Goal: Find specific page/section: Find specific page/section

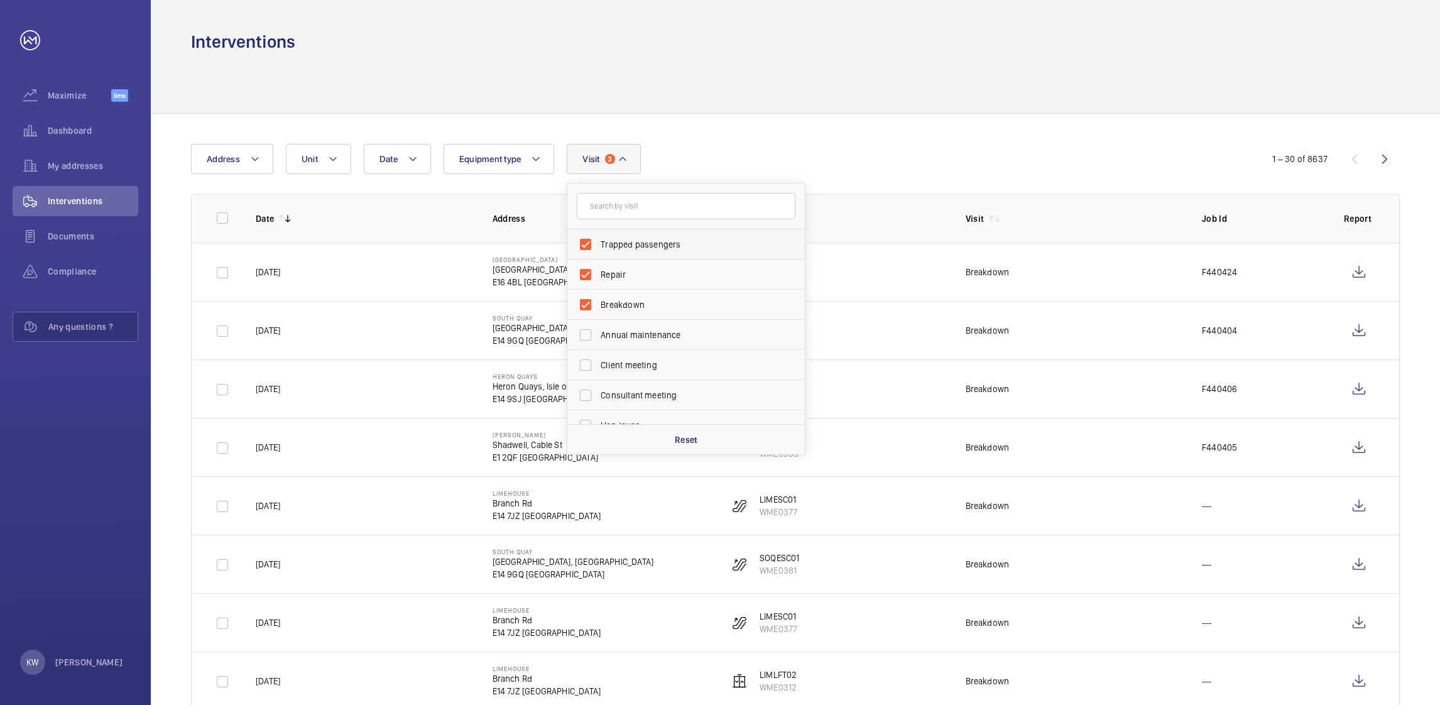
click at [630, 241] on span "Trapped passengers" at bounding box center [687, 244] width 173 height 13
click at [598, 241] on input "Trapped passengers" at bounding box center [585, 244] width 25 height 25
checkbox input "false"
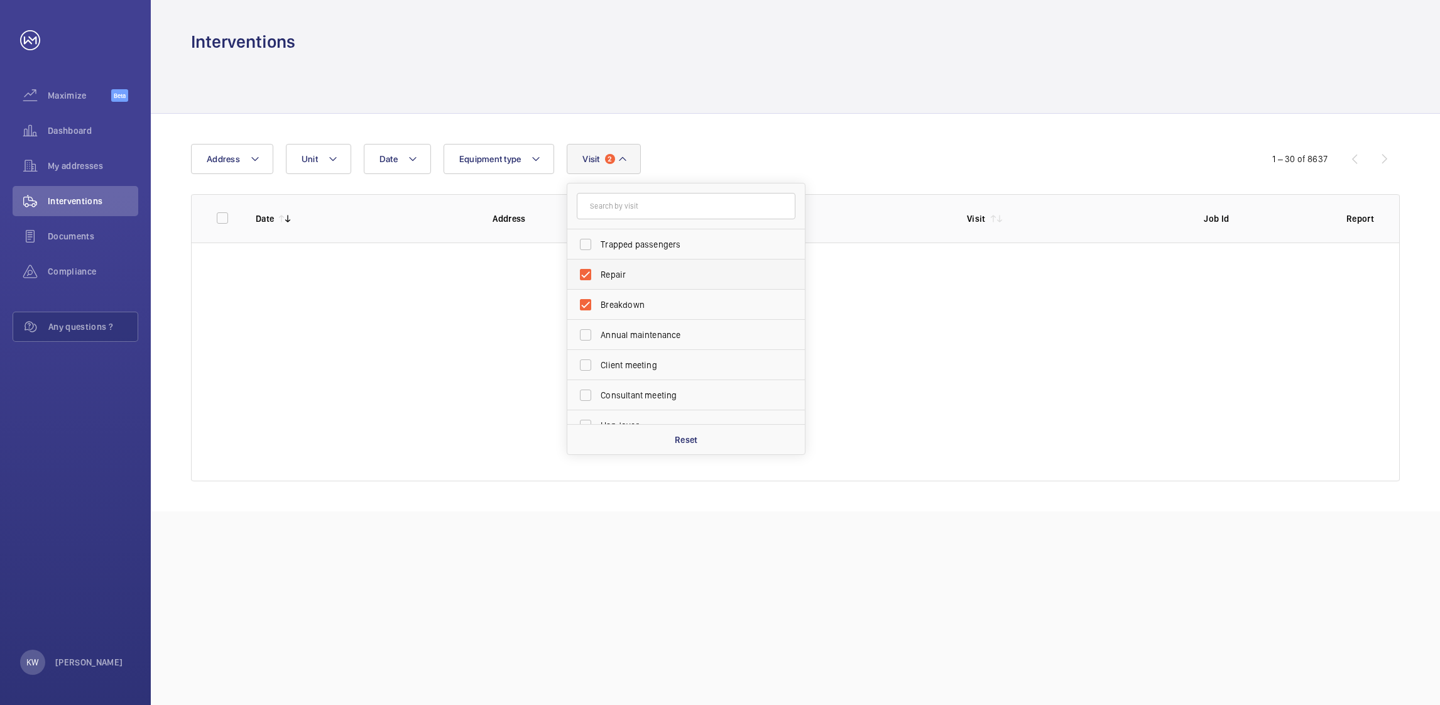
click at [623, 264] on label "Repair" at bounding box center [676, 275] width 219 height 30
click at [598, 264] on input "Repair" at bounding box center [585, 274] width 25 height 25
checkbox input "false"
click at [621, 299] on span "Breakdown" at bounding box center [687, 305] width 173 height 13
click at [598, 299] on input "Breakdown" at bounding box center [585, 304] width 25 height 25
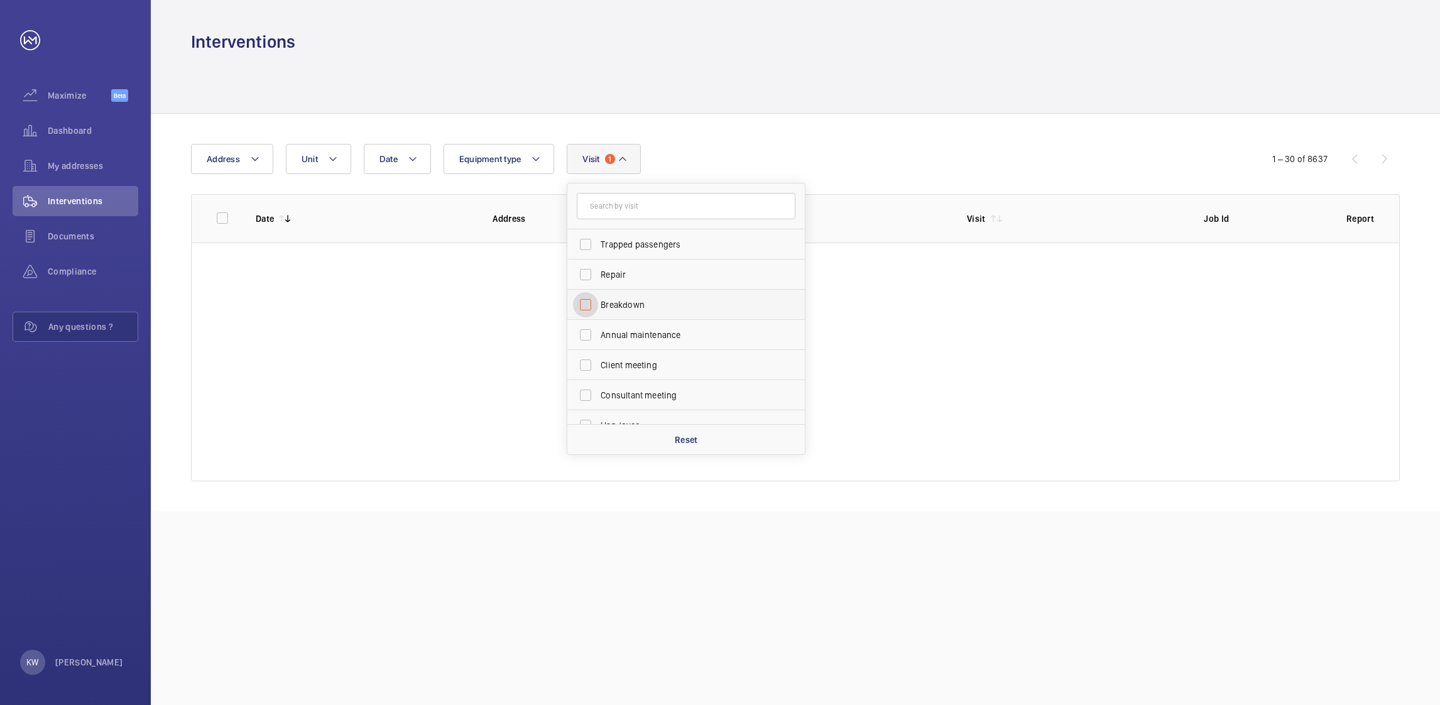
checkbox input "false"
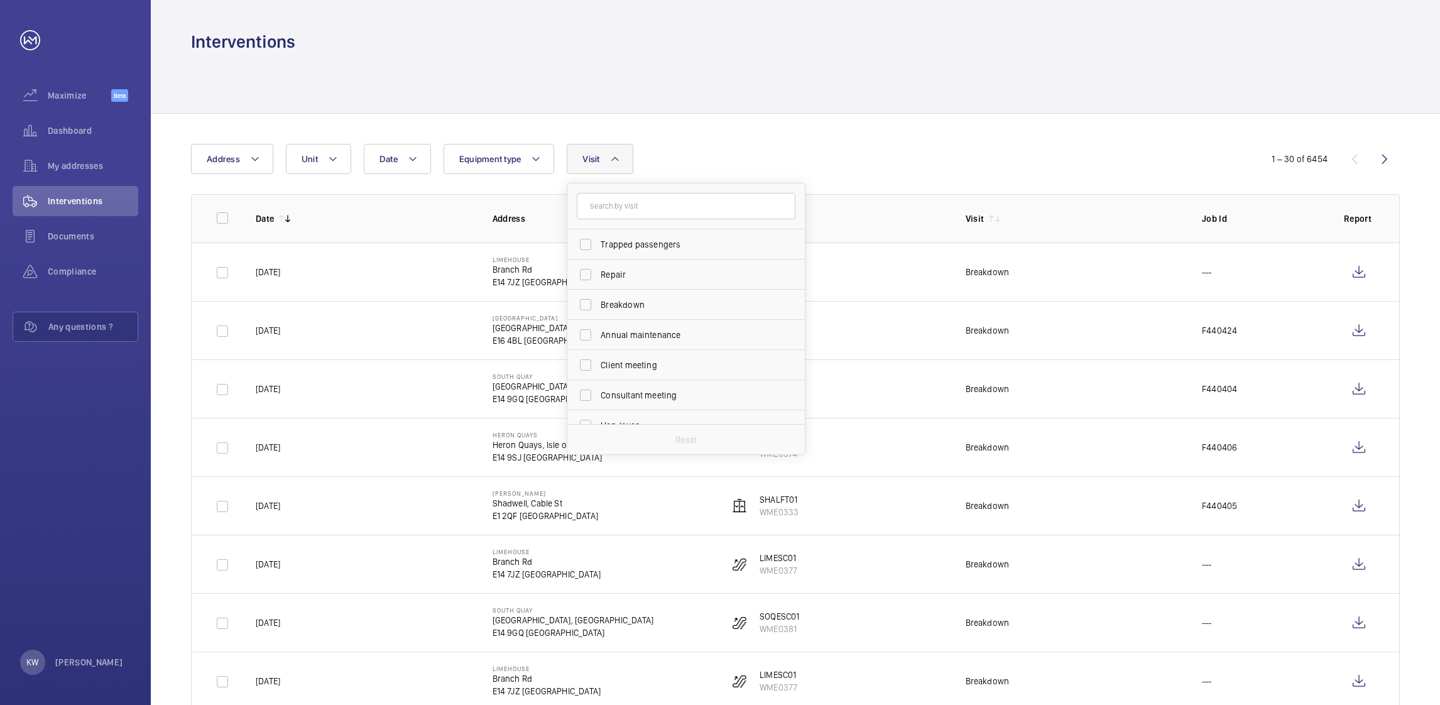
click at [864, 152] on div "Date Address Unit Equipment type Visit Trapped passengers Repair Breakdown Annu…" at bounding box center [720, 159] width 1058 height 30
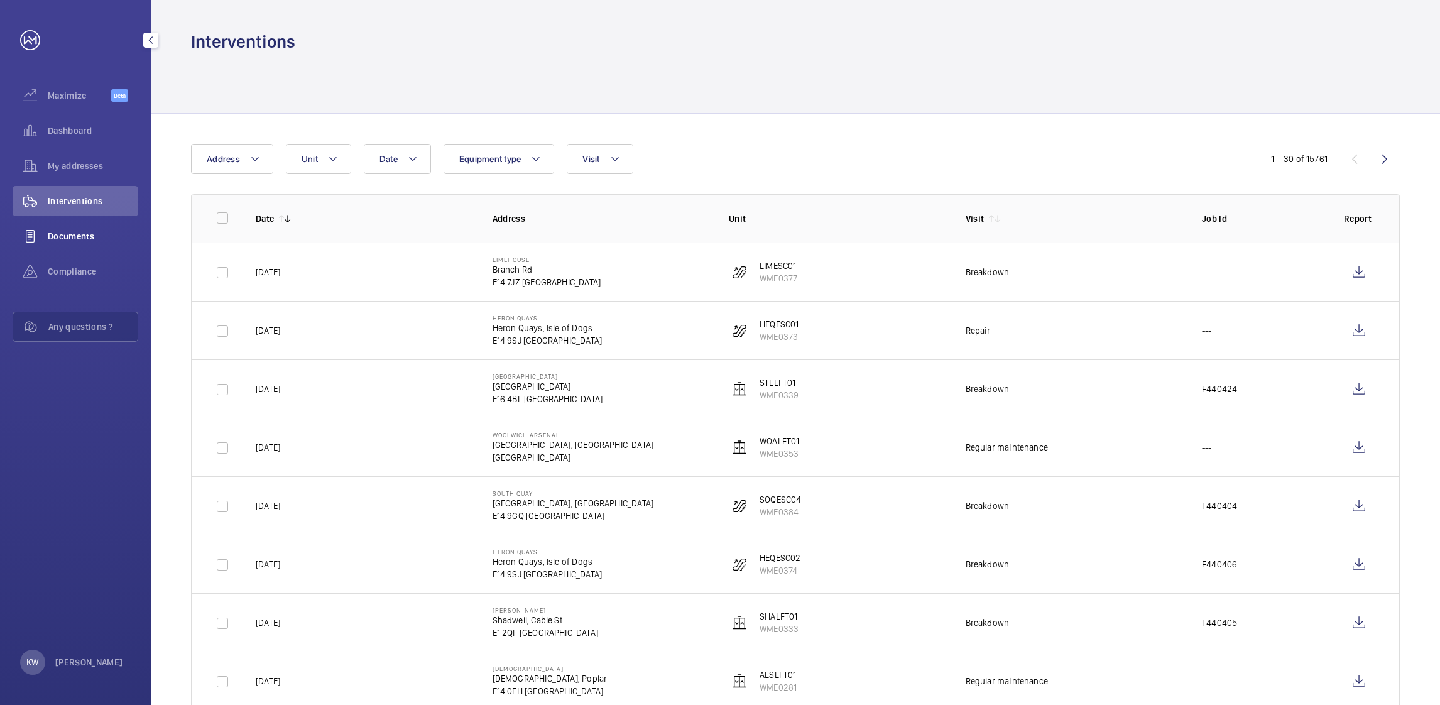
click at [92, 231] on span "Documents" at bounding box center [93, 236] width 90 height 13
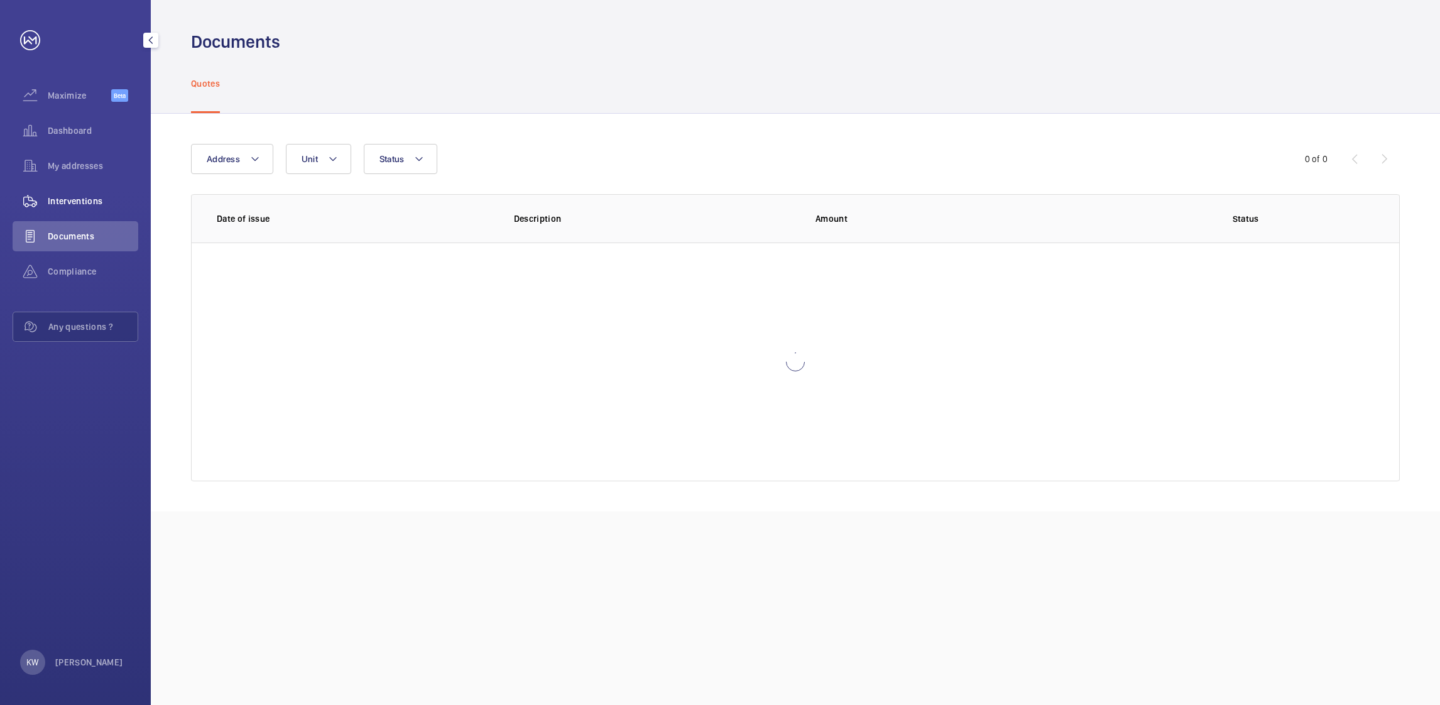
click at [92, 200] on span "Interventions" at bounding box center [93, 201] width 90 height 13
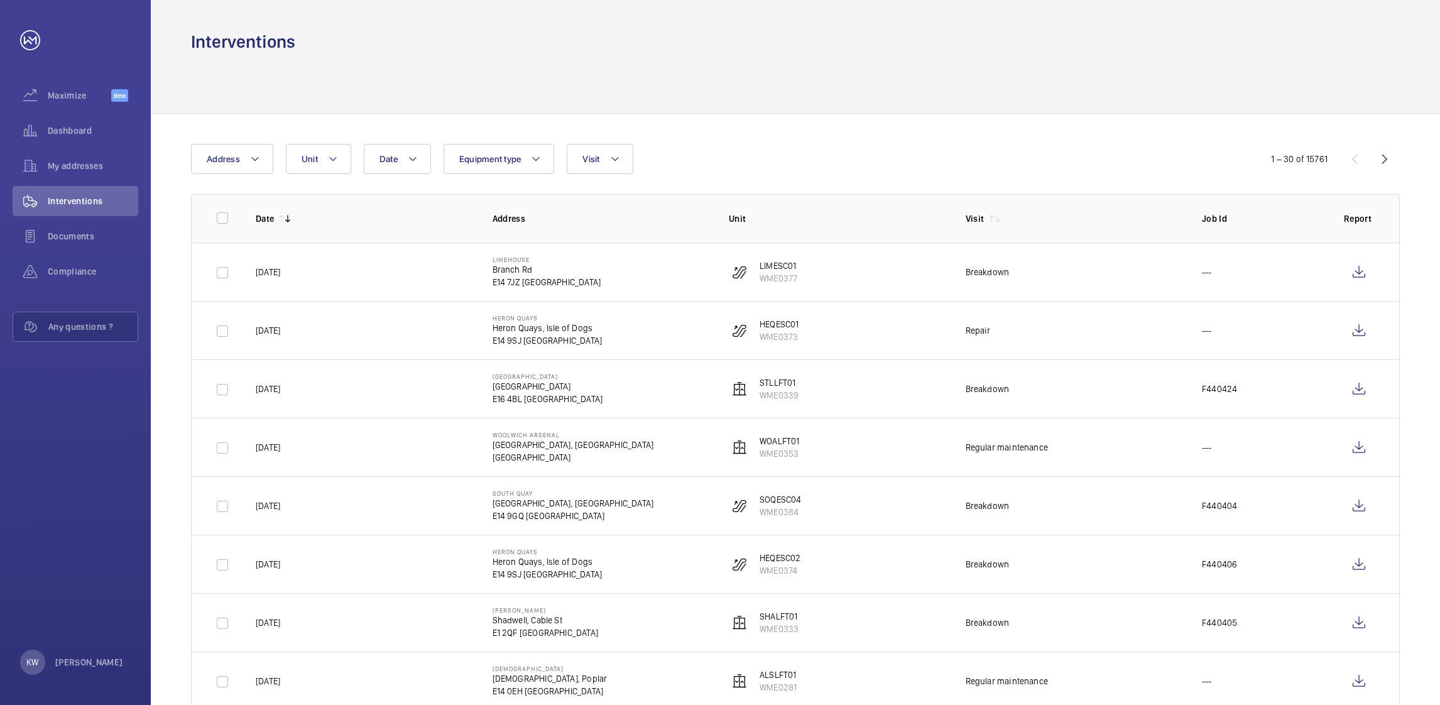
click at [906, 170] on div "Date Address Unit Equipment type Visit" at bounding box center [720, 159] width 1058 height 30
click at [911, 102] on div at bounding box center [795, 83] width 1209 height 60
click at [955, 145] on div "Date Address Unit Equipment type Visit" at bounding box center [720, 159] width 1058 height 30
click at [1013, 93] on div at bounding box center [795, 83] width 1209 height 60
